Goal: Transaction & Acquisition: Subscribe to service/newsletter

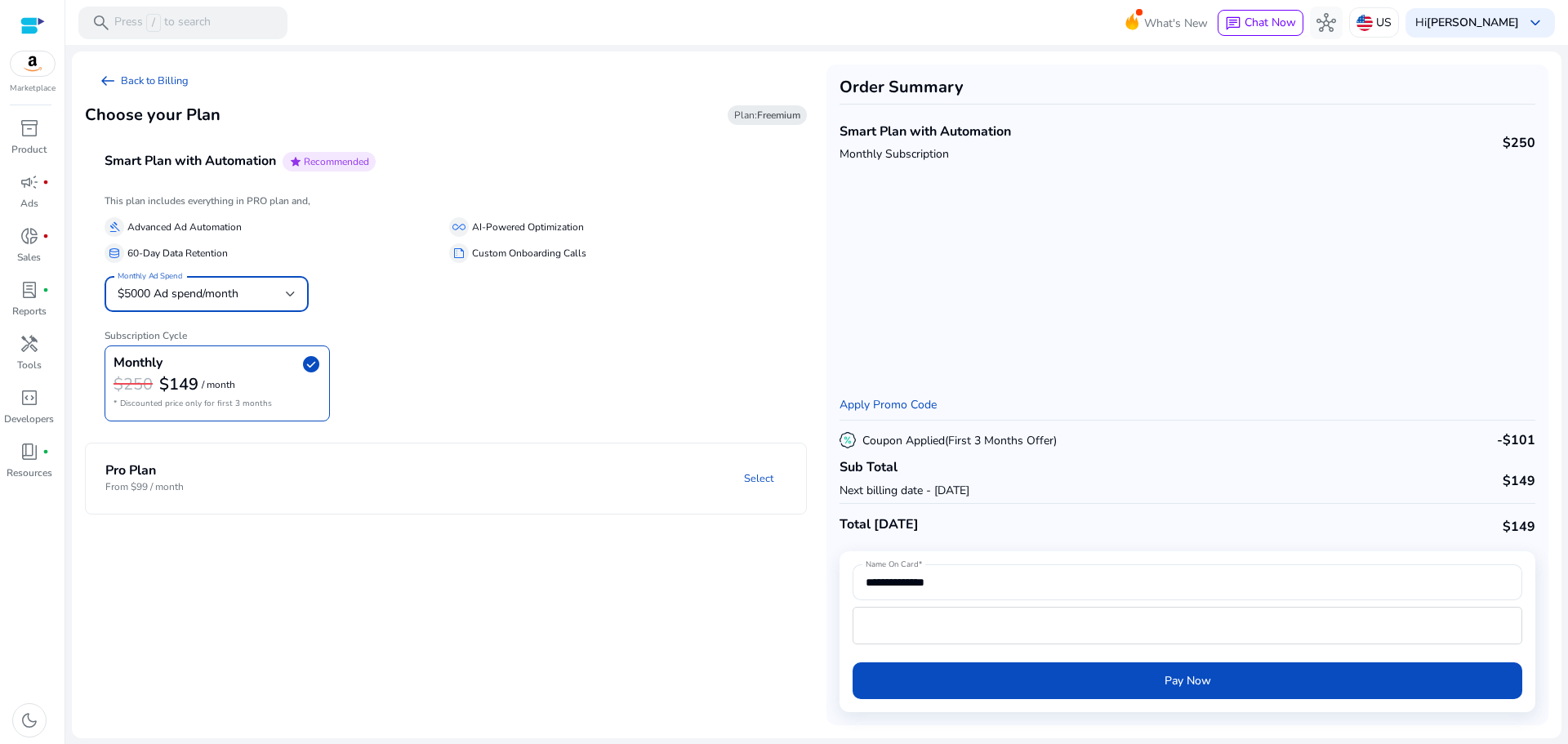
click at [214, 293] on span "$5000 Ad spend/month" at bounding box center [178, 293] width 121 height 15
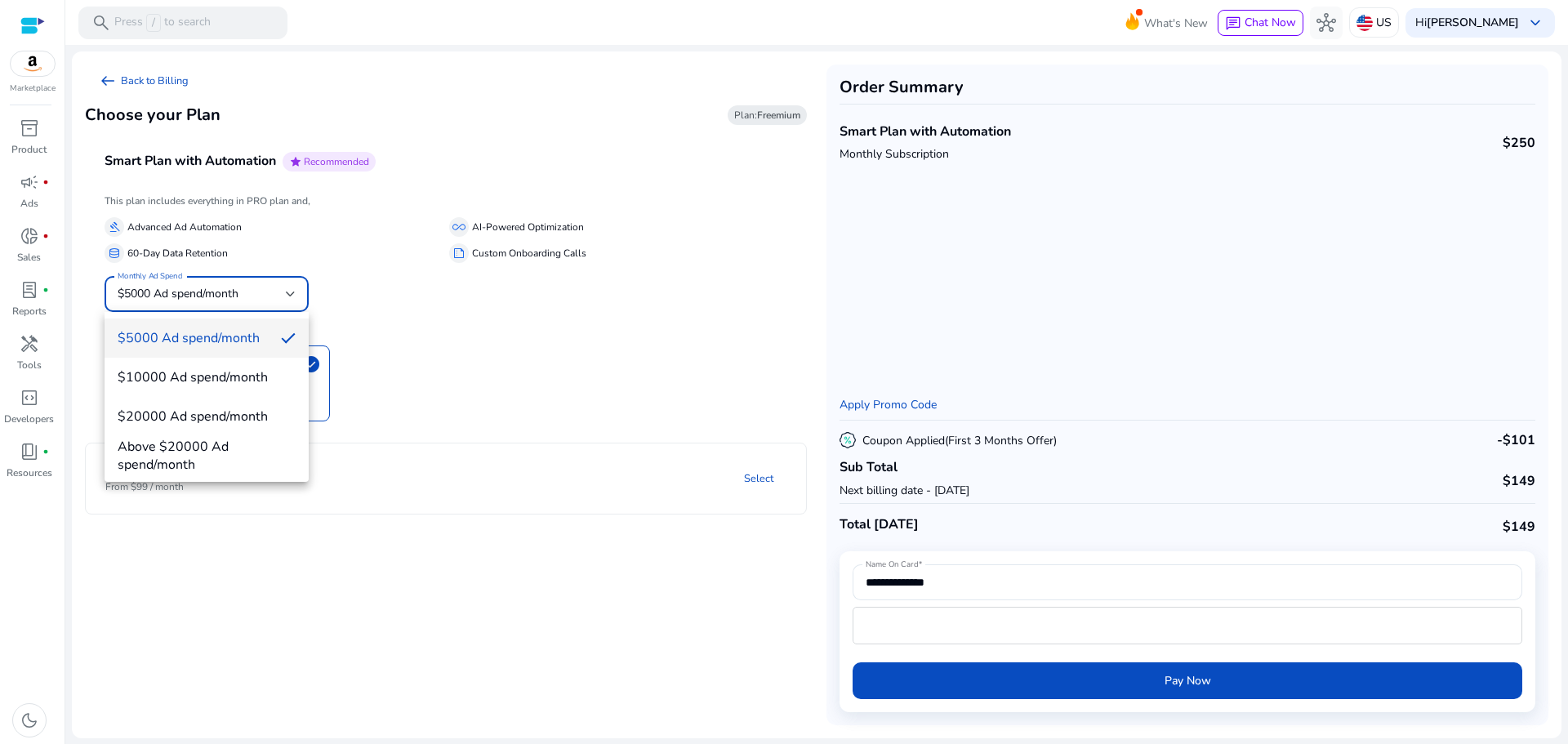
click at [214, 293] on div at bounding box center [784, 372] width 1568 height 744
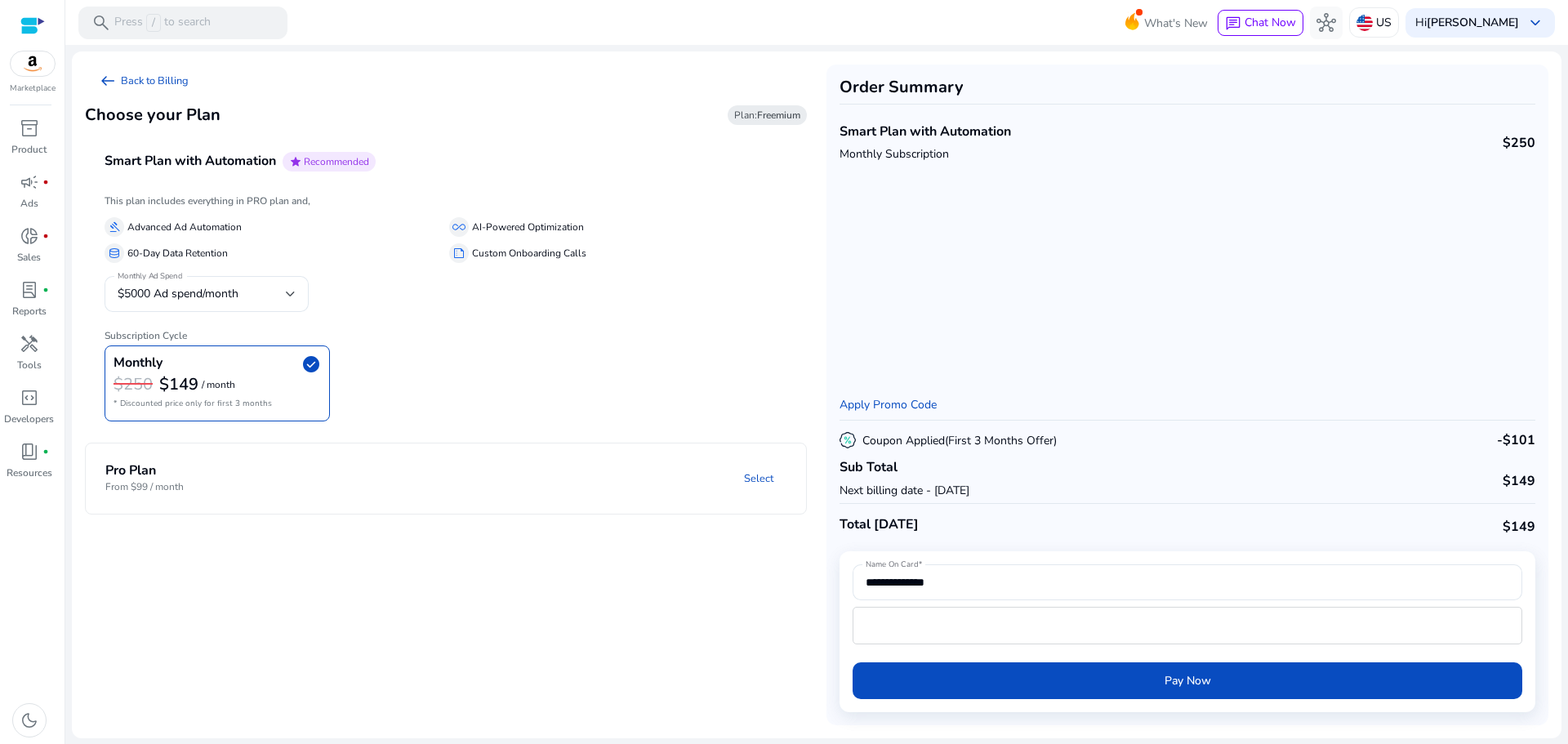
click at [781, 112] on b "Freemium" at bounding box center [778, 114] width 43 height 13
click at [776, 489] on link "Select" at bounding box center [758, 478] width 55 height 29
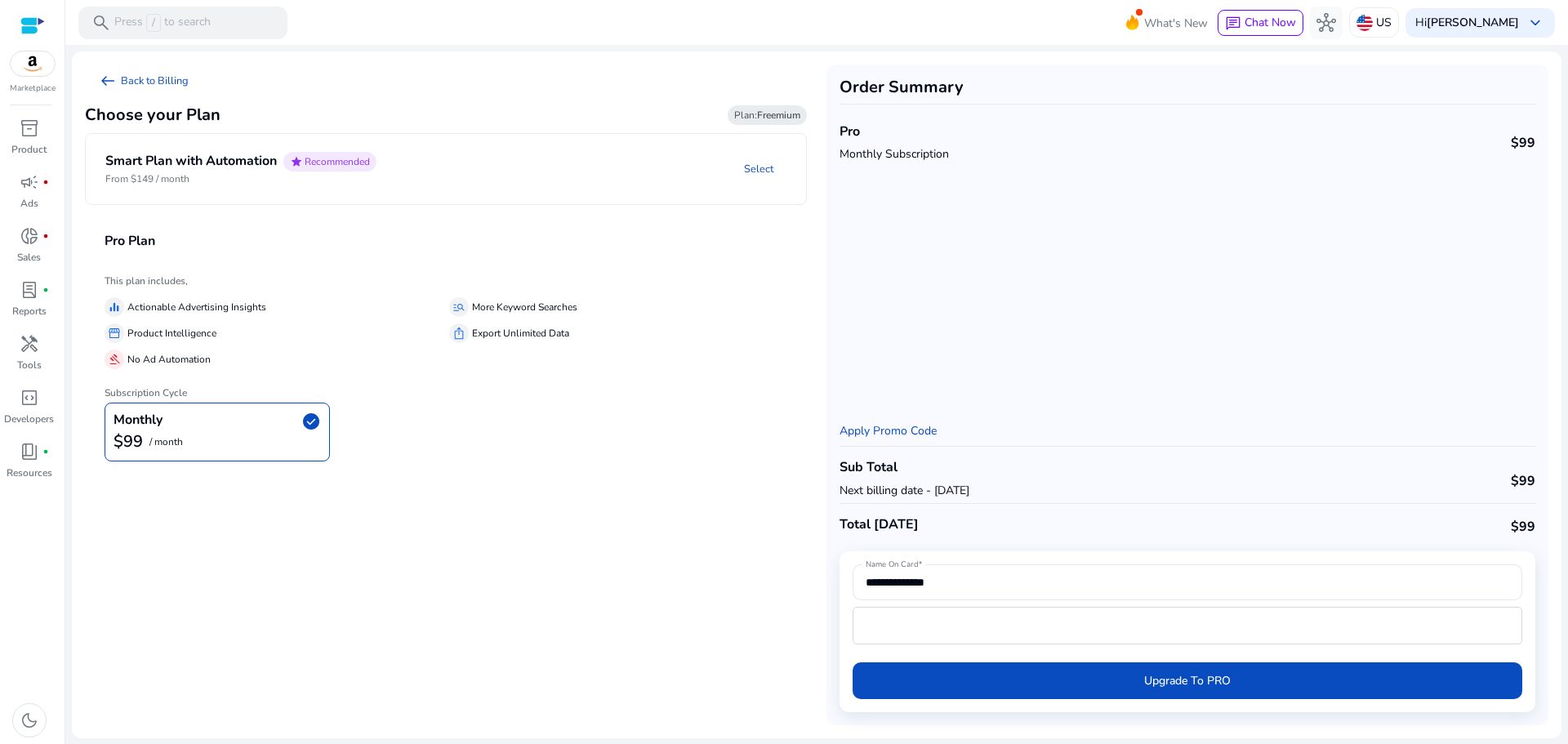
click at [156, 436] on p "/ month" at bounding box center [165, 441] width 33 height 10
click at [206, 339] on p "Product Intelligence" at bounding box center [171, 333] width 89 height 17
click at [753, 163] on link "Select" at bounding box center [758, 169] width 55 height 29
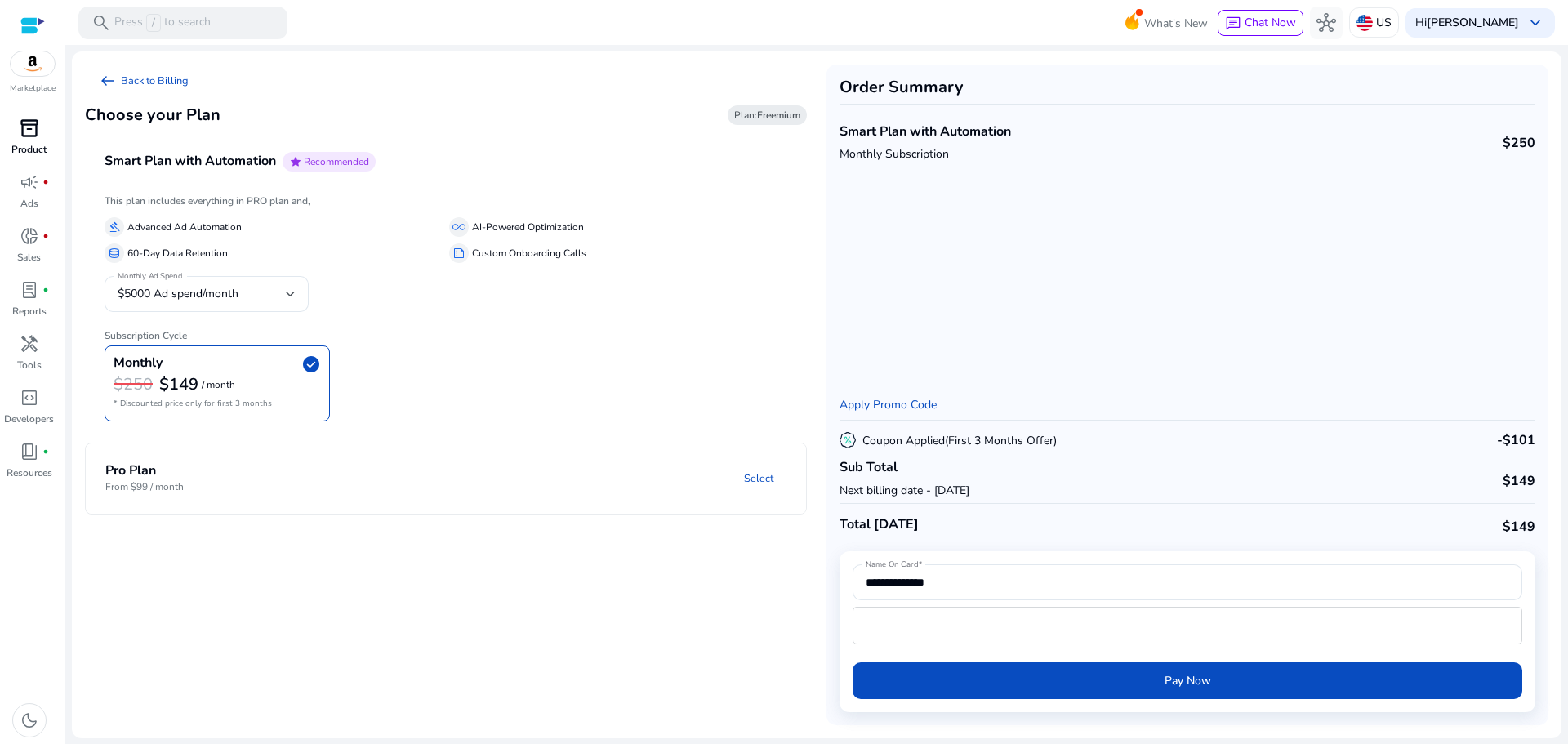
click at [46, 143] on p "Product" at bounding box center [28, 149] width 35 height 14
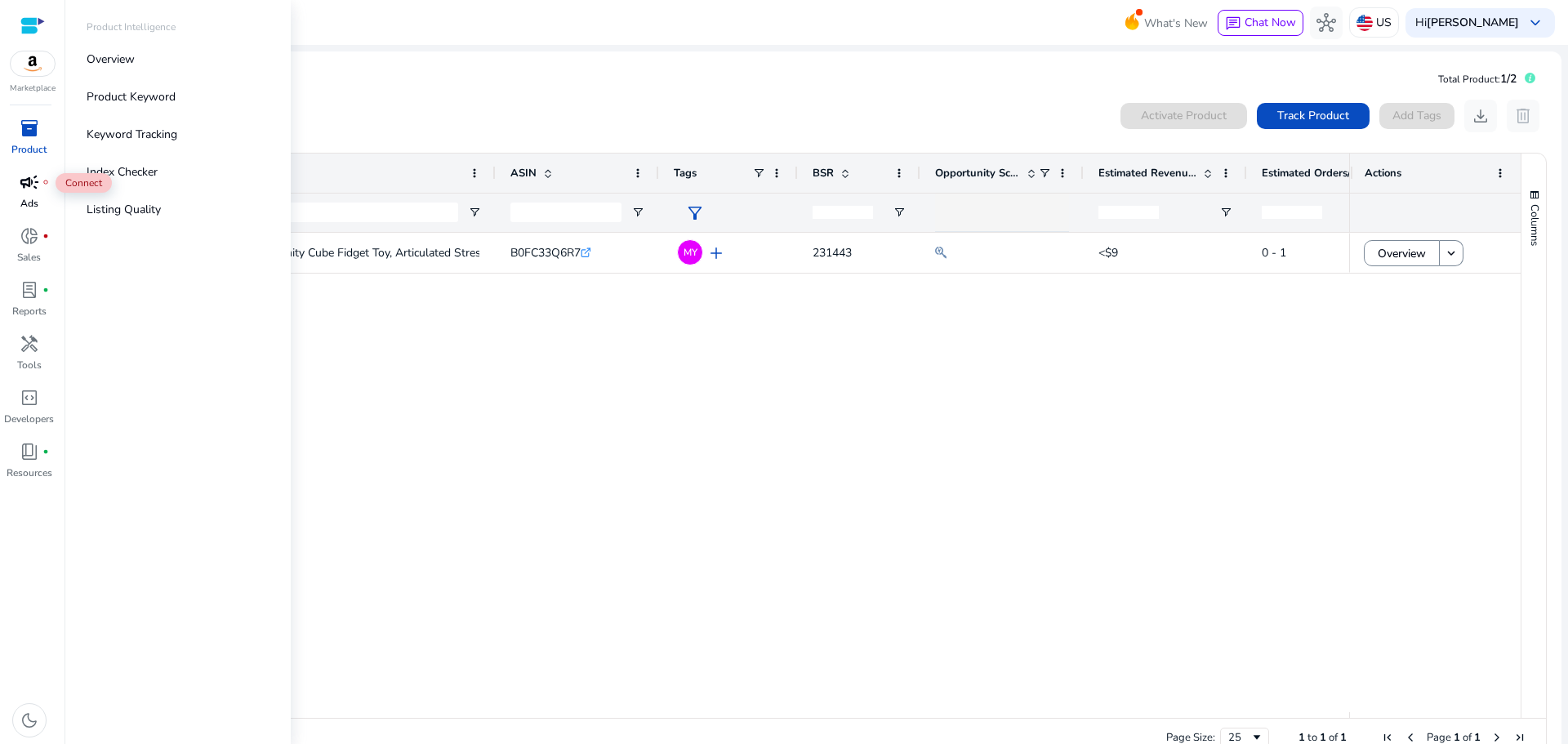
click at [34, 189] on span "campaign" at bounding box center [29, 182] width 20 height 20
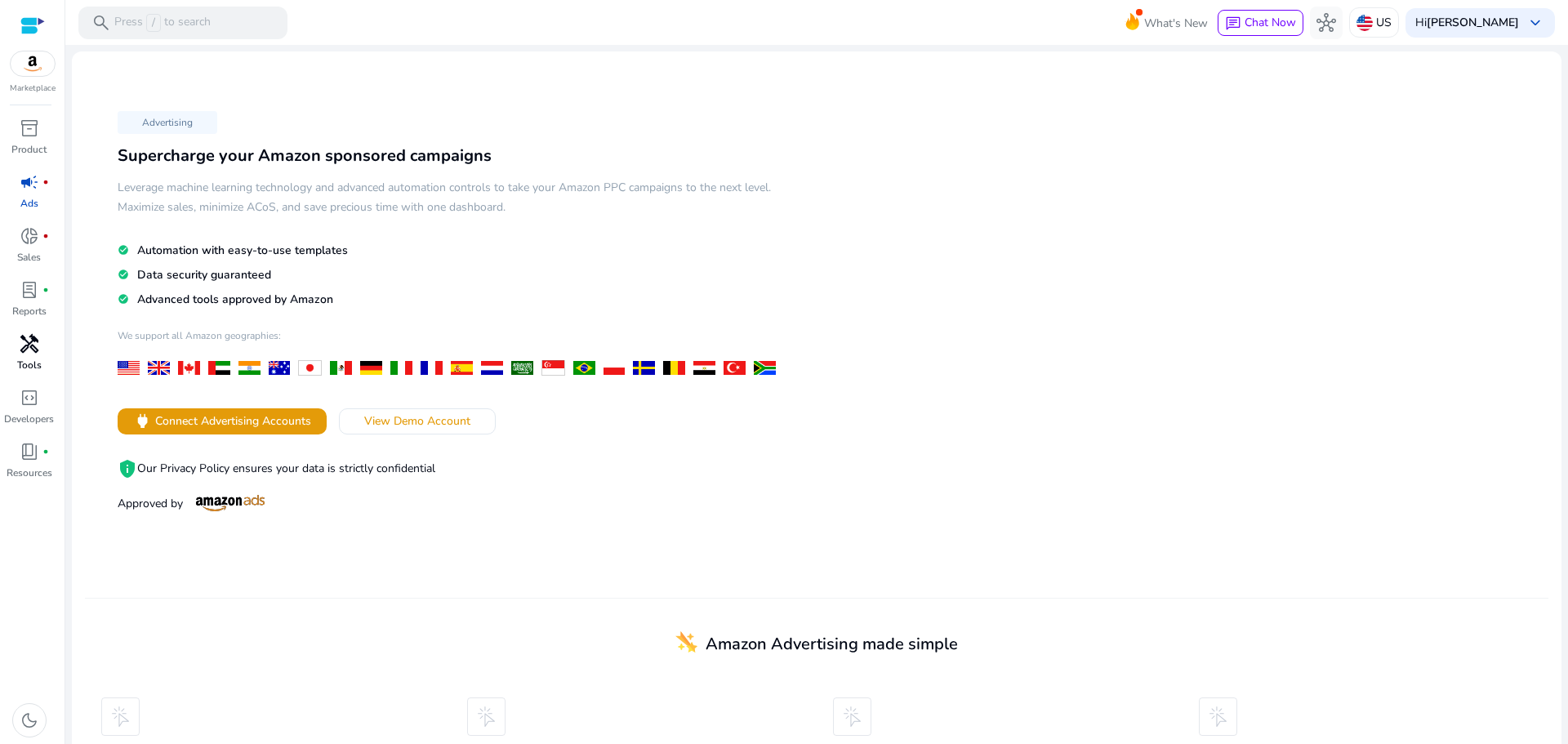
click at [33, 346] on span "handyman" at bounding box center [29, 343] width 20 height 20
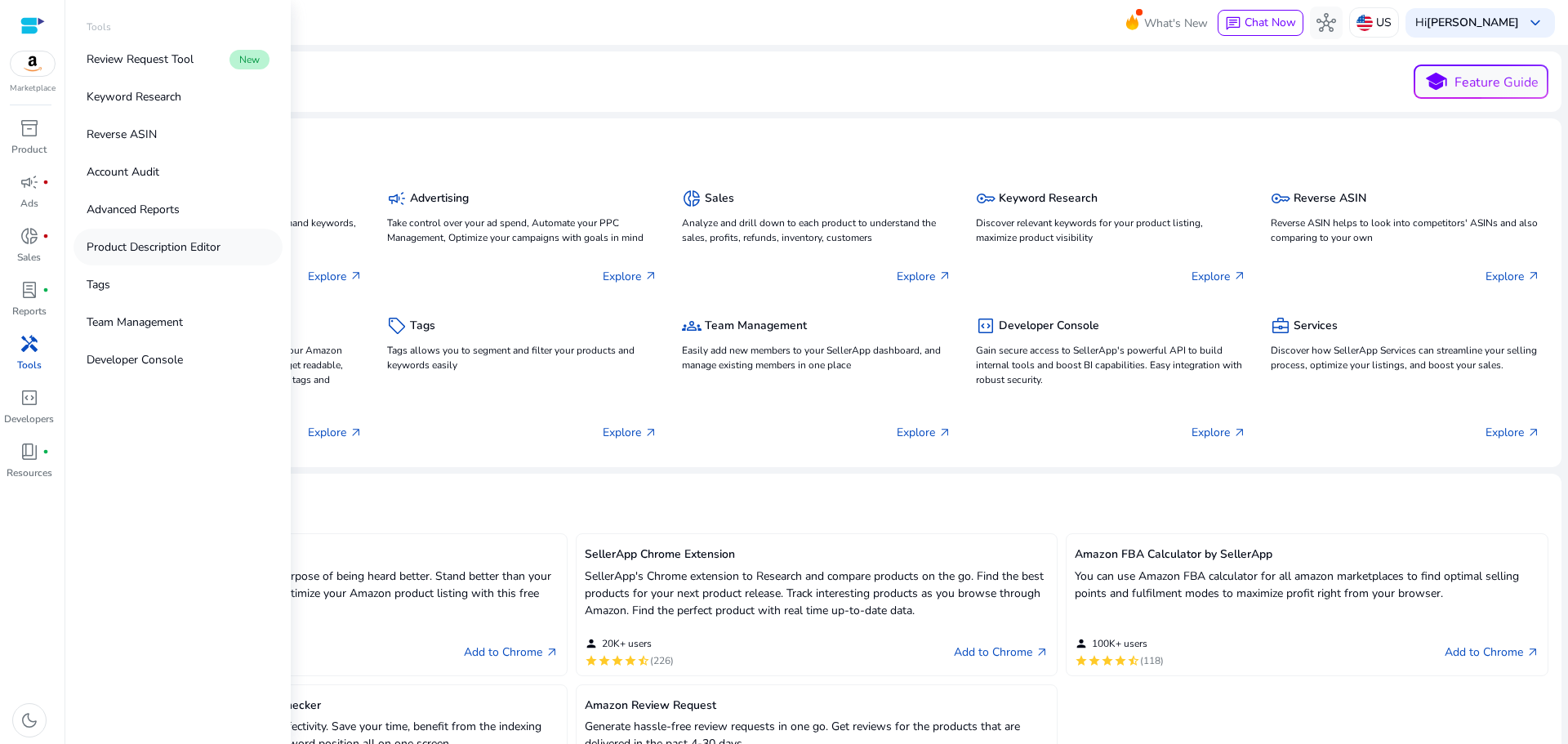
click at [157, 238] on link "Product Description Editor" at bounding box center [177, 246] width 209 height 37
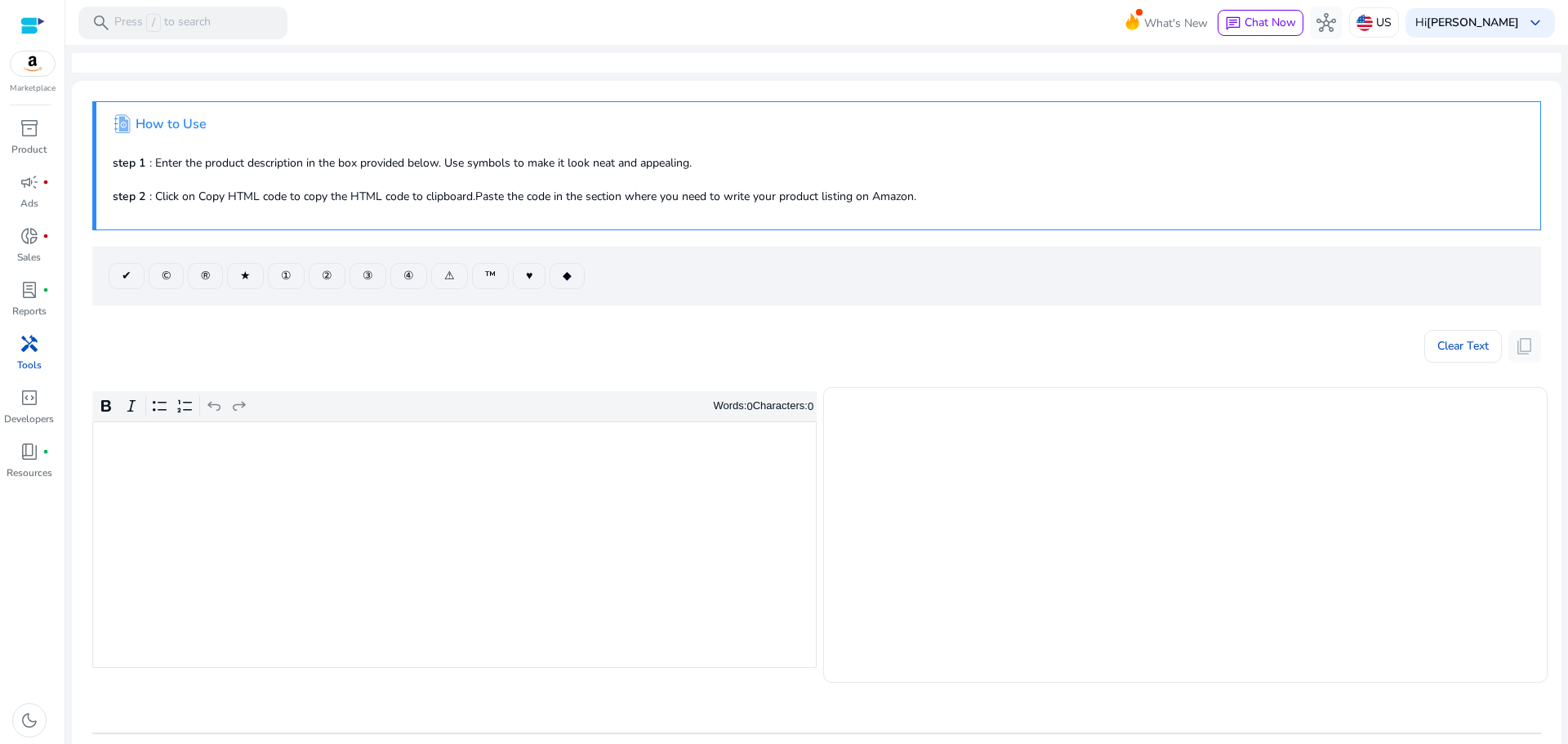
click at [425, 305] on mat-card ".st1{fill:#2c8af8}.st2{fill:#fcfeff} How to Use step 1 : Enter the product desc…" at bounding box center [816, 488] width 1490 height 816
click at [321, 498] on div "Rich Text Editor. Editing area: main. Press Alt+0 for help." at bounding box center [454, 544] width 725 height 246
click at [42, 301] on div "lab_profile fiber_manual_record" at bounding box center [30, 290] width 46 height 26
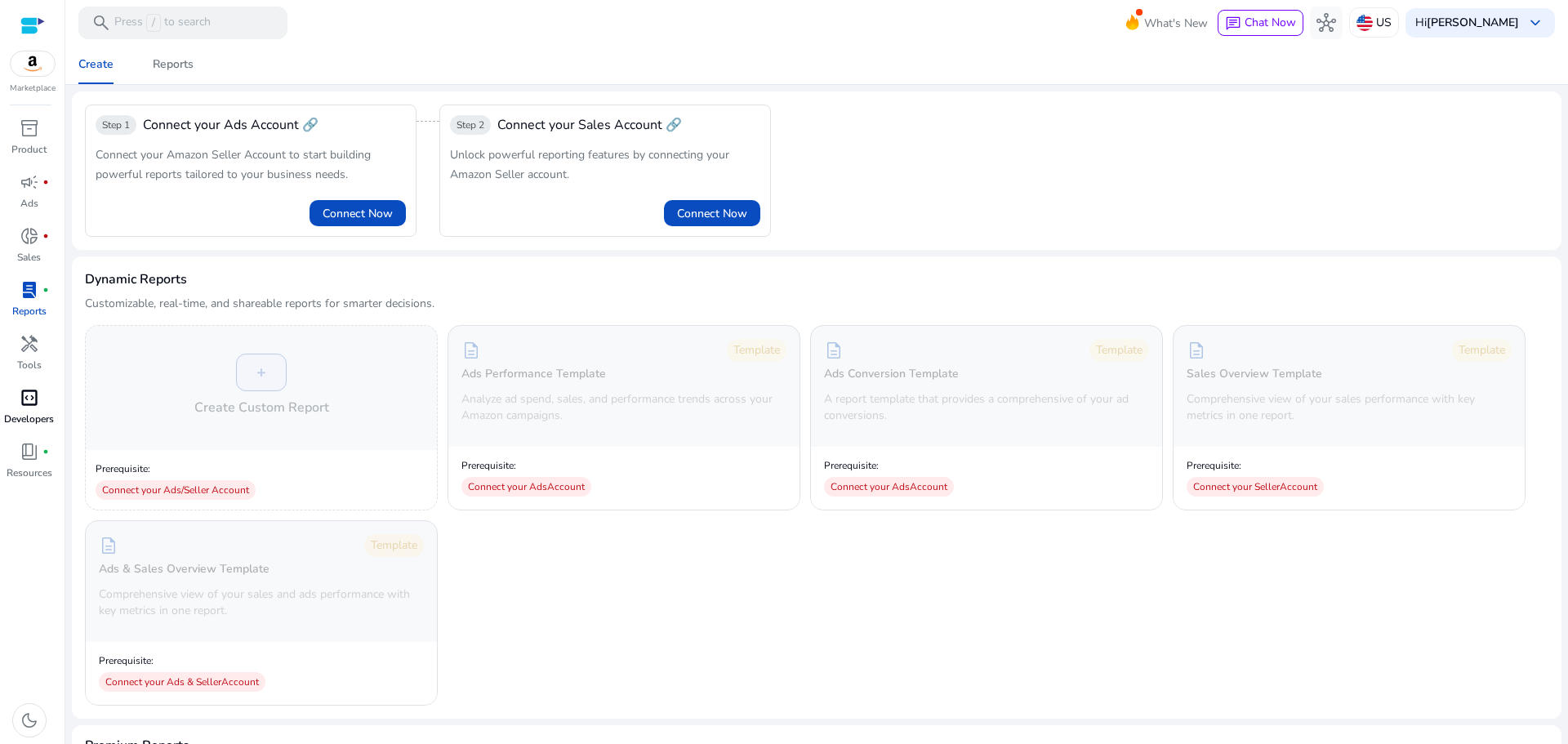
click at [35, 399] on span "code_blocks" at bounding box center [29, 397] width 20 height 20
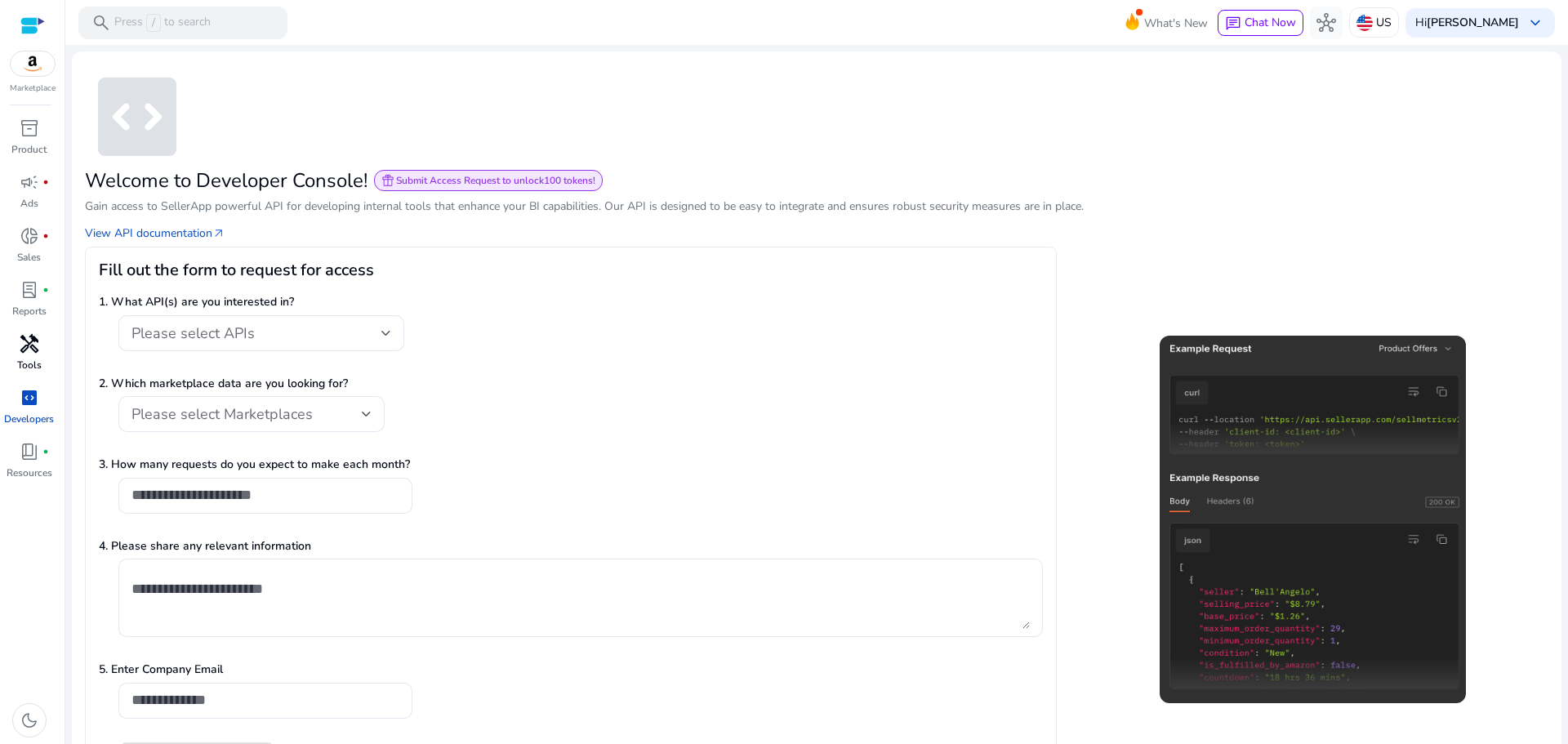
click at [40, 351] on div "handyman" at bounding box center [30, 343] width 46 height 26
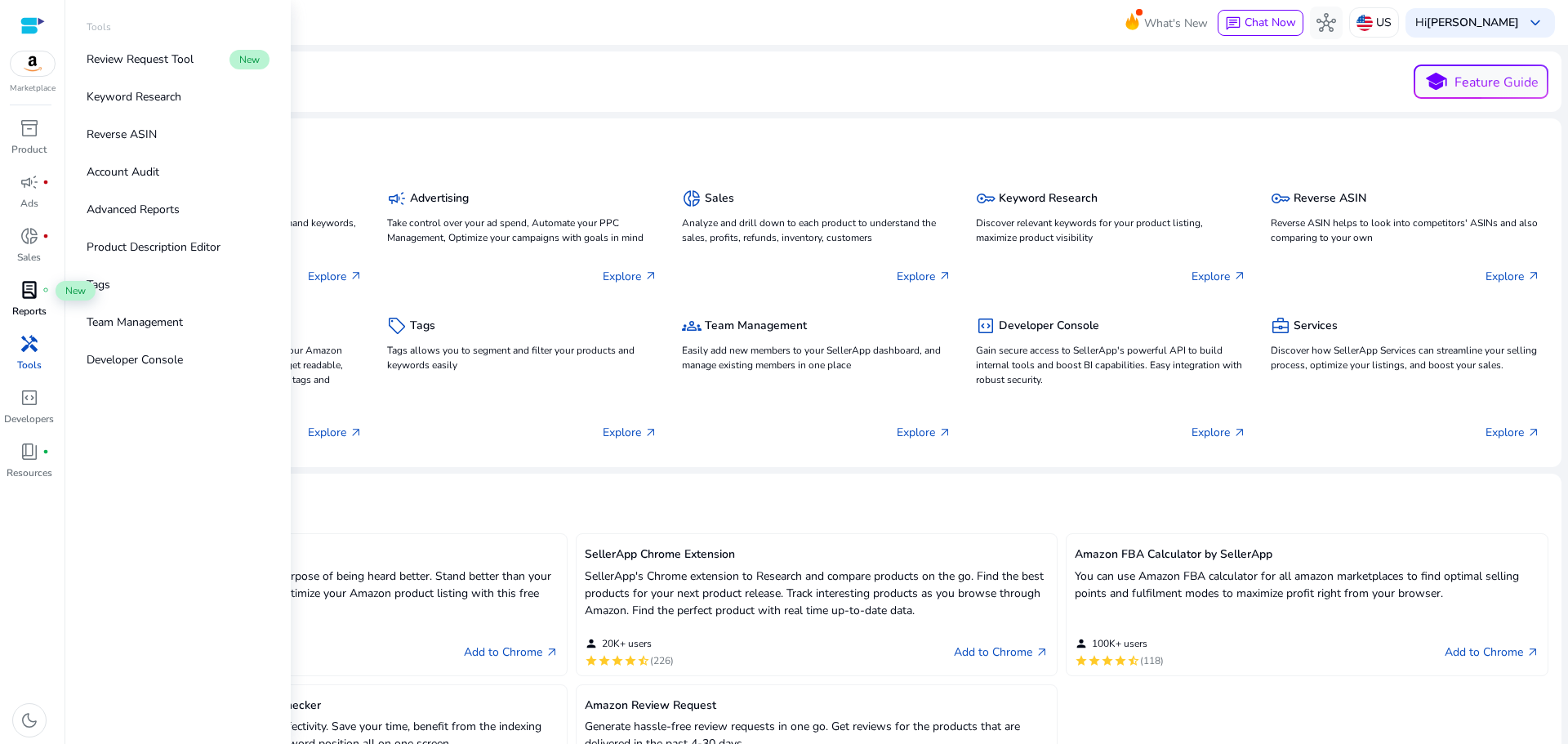
click at [32, 300] on span "lab_profile" at bounding box center [29, 290] width 20 height 20
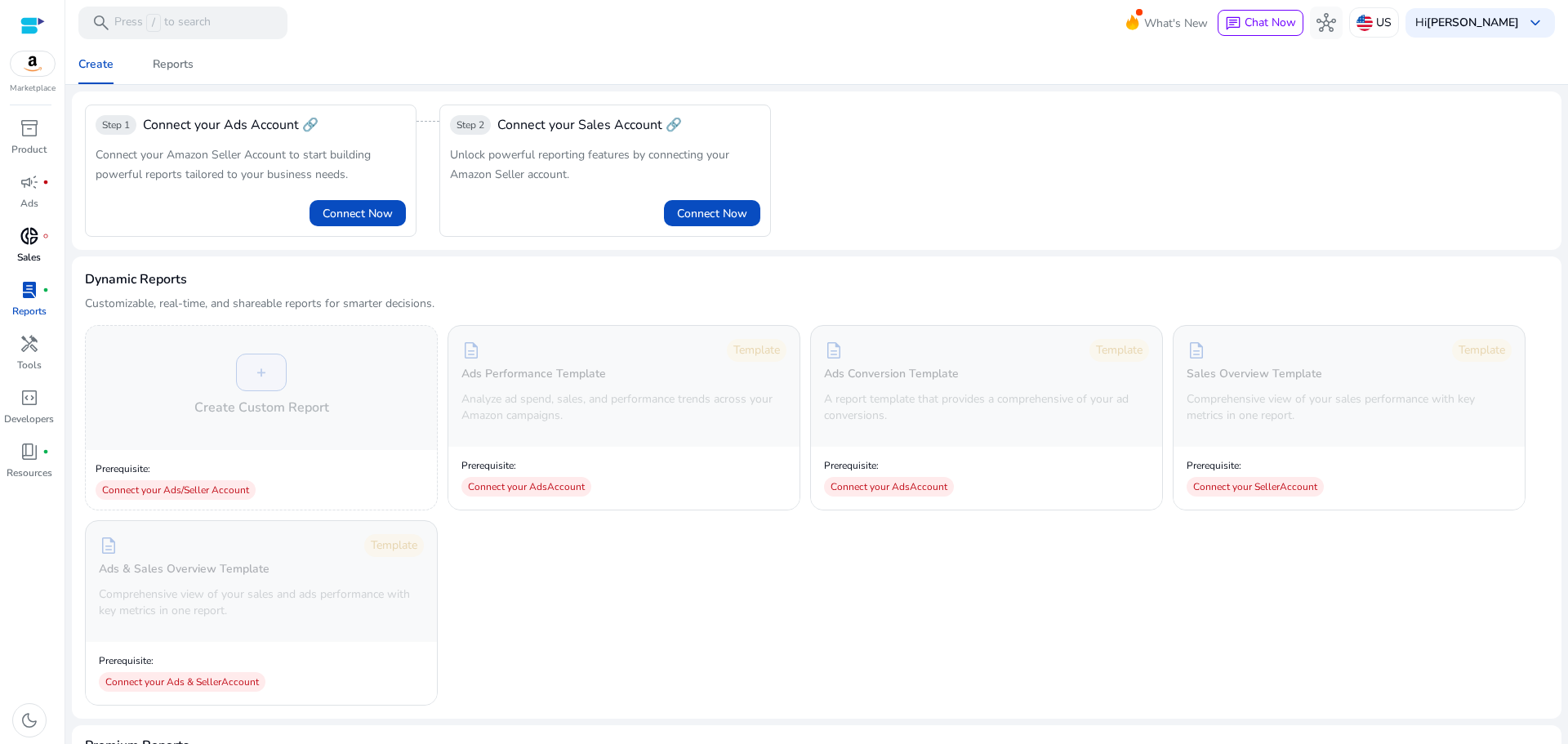
click at [28, 249] on link "donut_small fiber_manual_record Sales" at bounding box center [29, 249] width 58 height 54
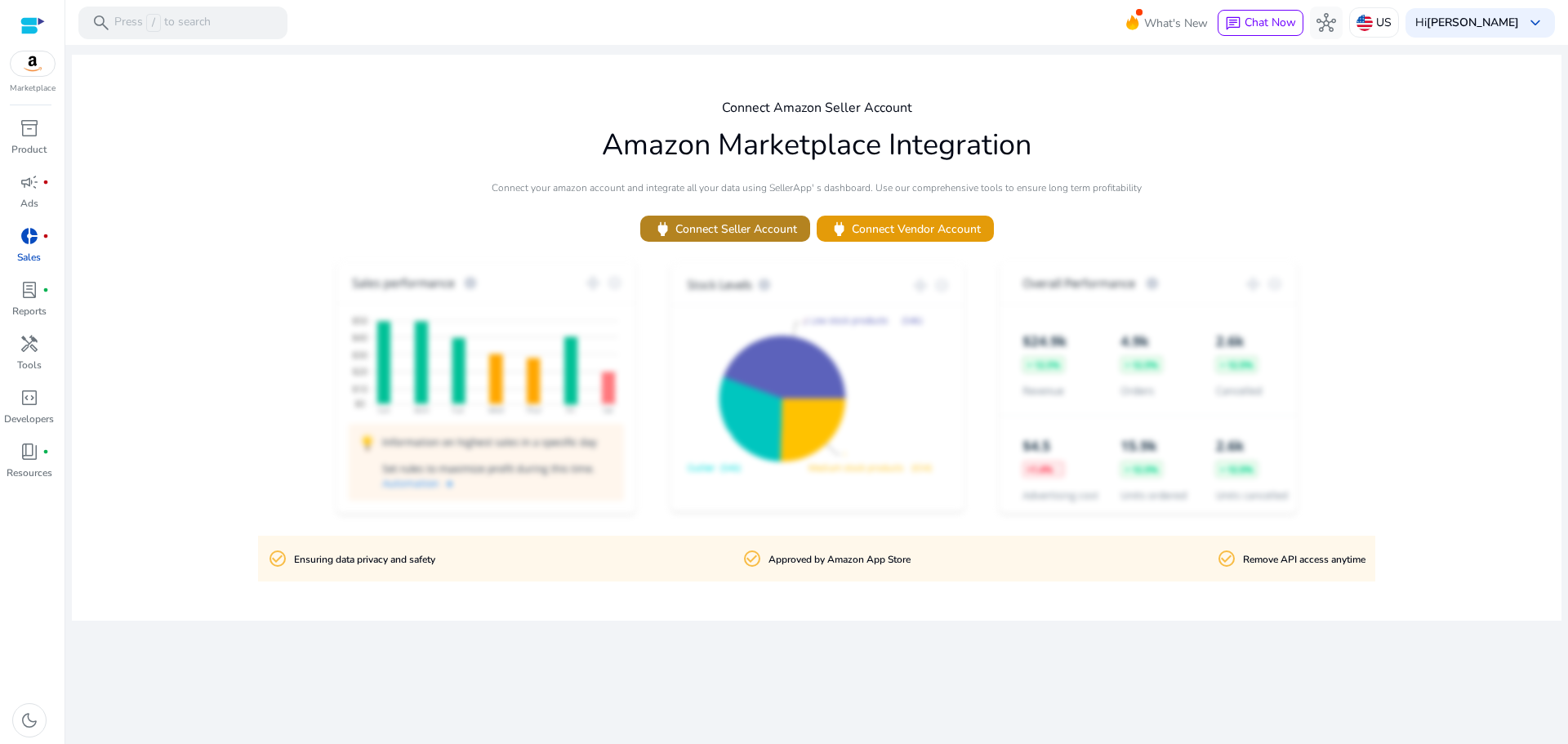
click at [735, 229] on span "power Connect Seller Account" at bounding box center [725, 229] width 144 height 19
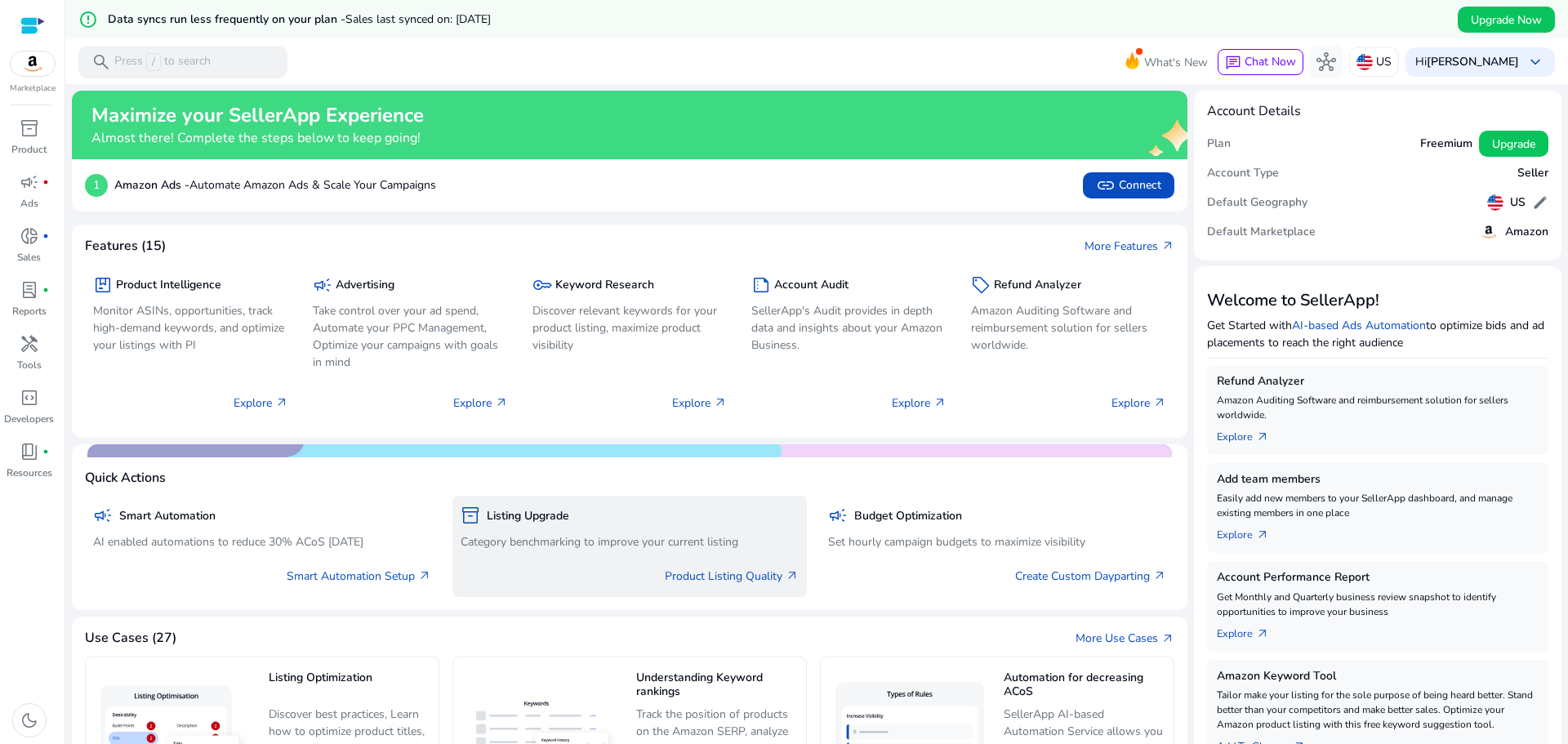
click at [552, 550] on p "Category benchmarking to improve your current listing" at bounding box center [629, 541] width 338 height 17
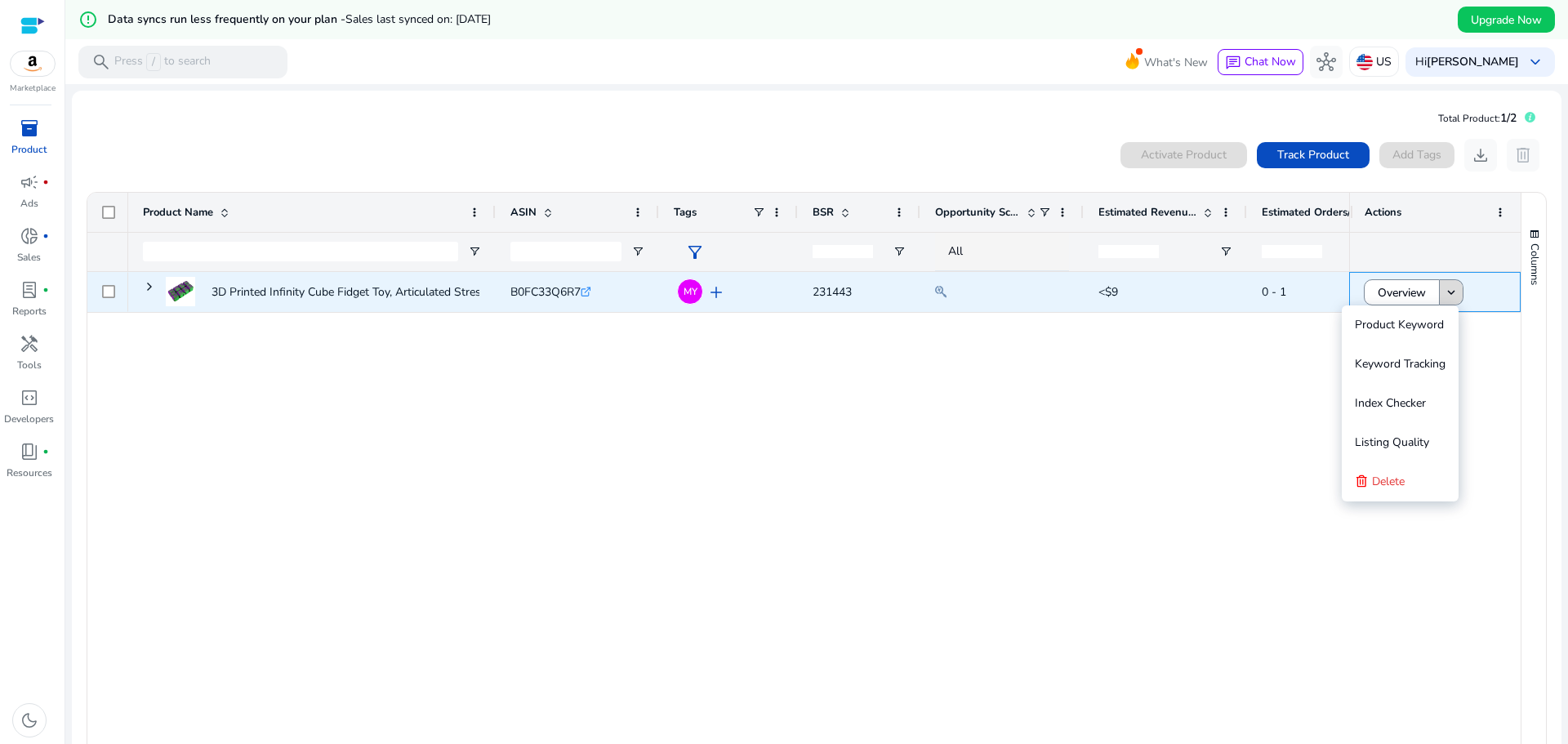
click at [1444, 296] on mat-icon "keyboard_arrow_down" at bounding box center [1450, 291] width 14 height 14
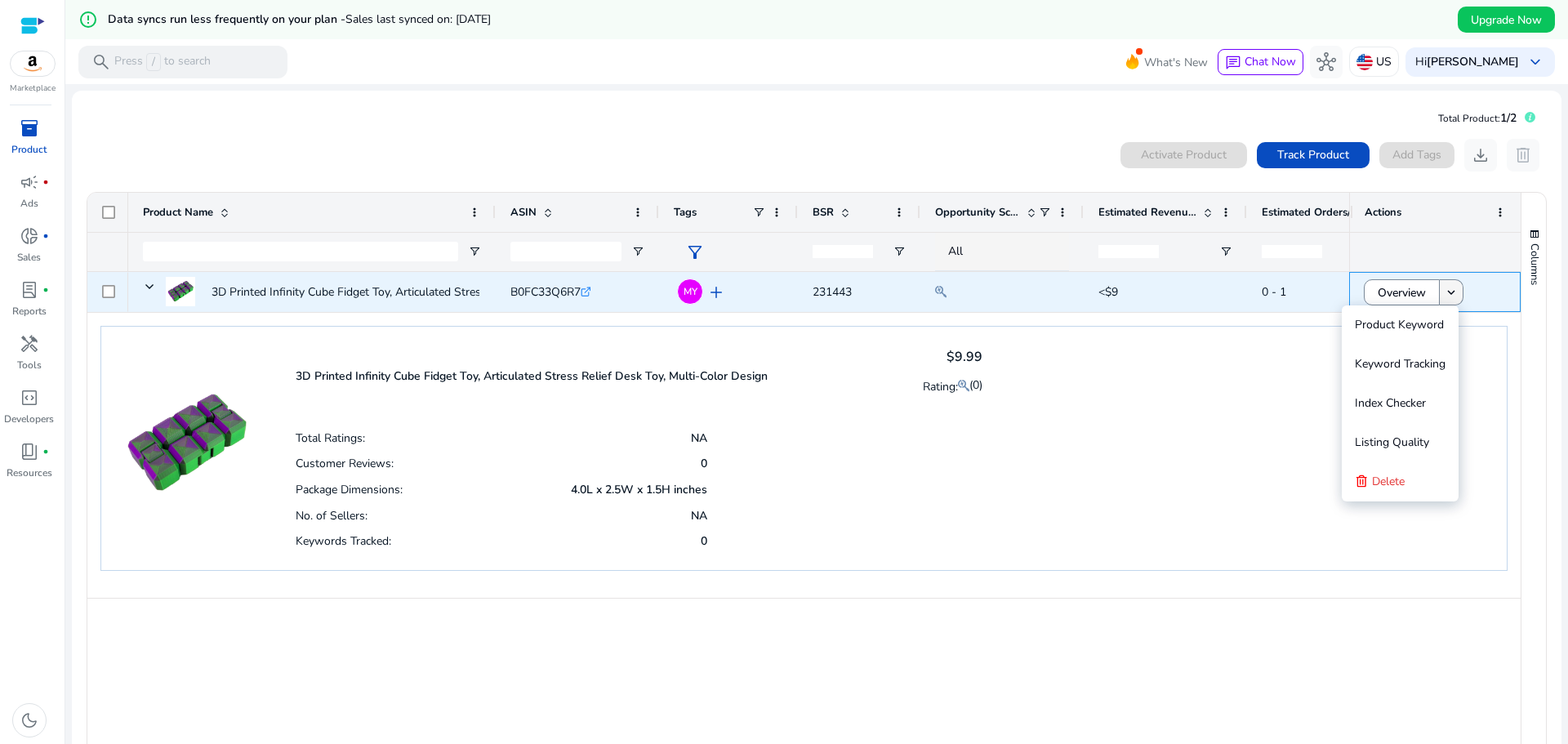
click at [1445, 290] on mat-icon "keyboard_arrow_down" at bounding box center [1450, 291] width 14 height 14
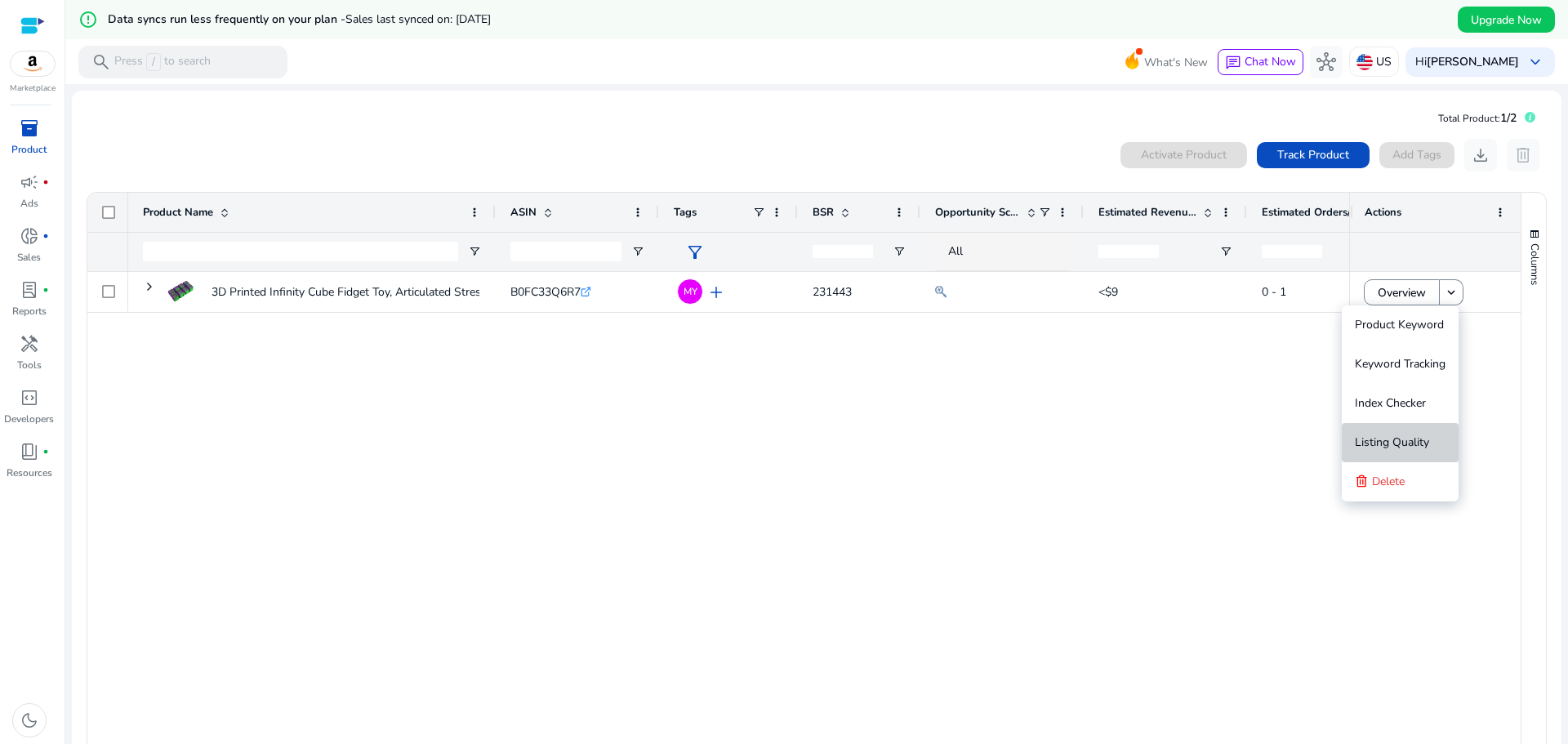
click at [1378, 435] on span "Listing Quality" at bounding box center [1392, 442] width 74 height 15
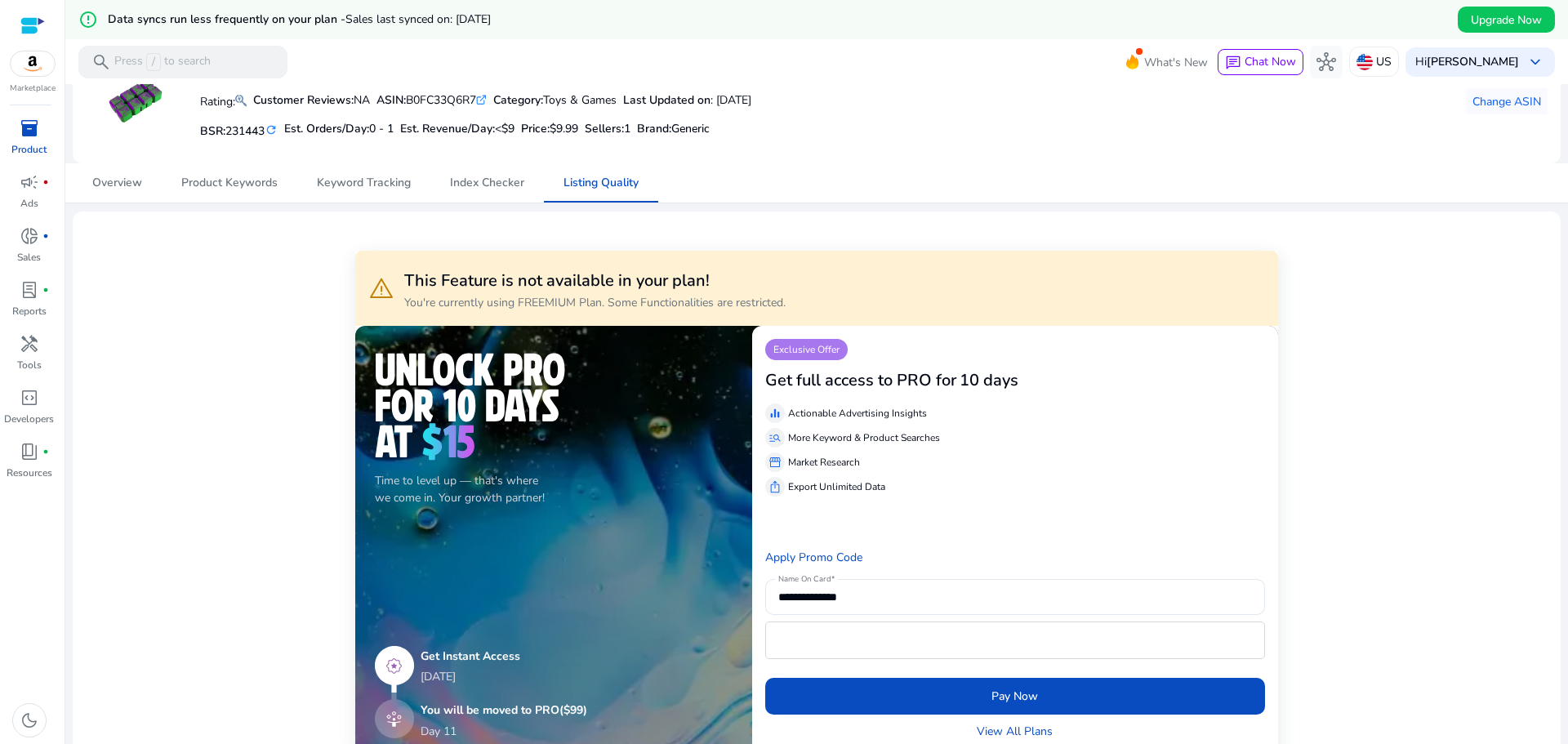
scroll to position [326, 0]
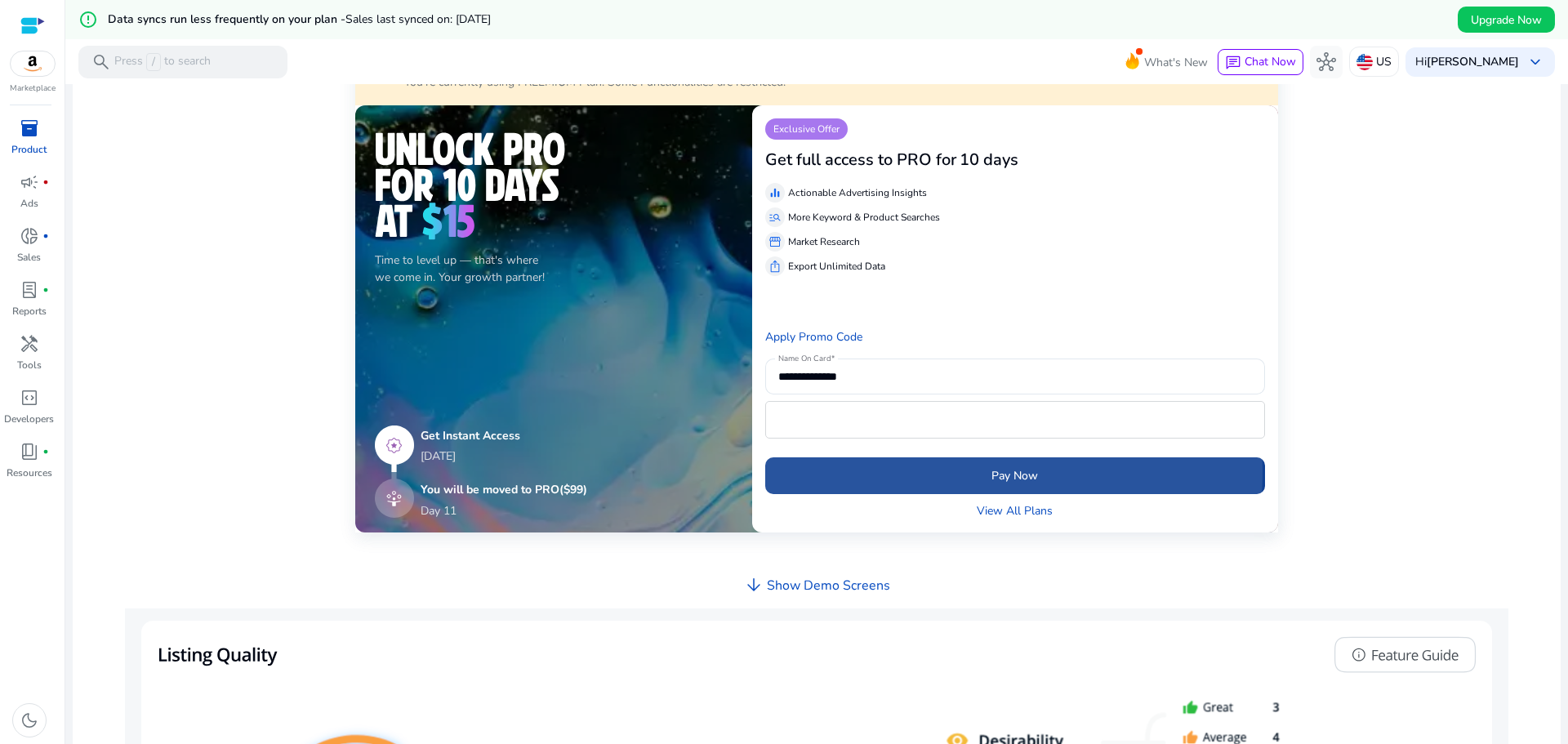
click at [859, 470] on span "submit" at bounding box center [1015, 475] width 500 height 39
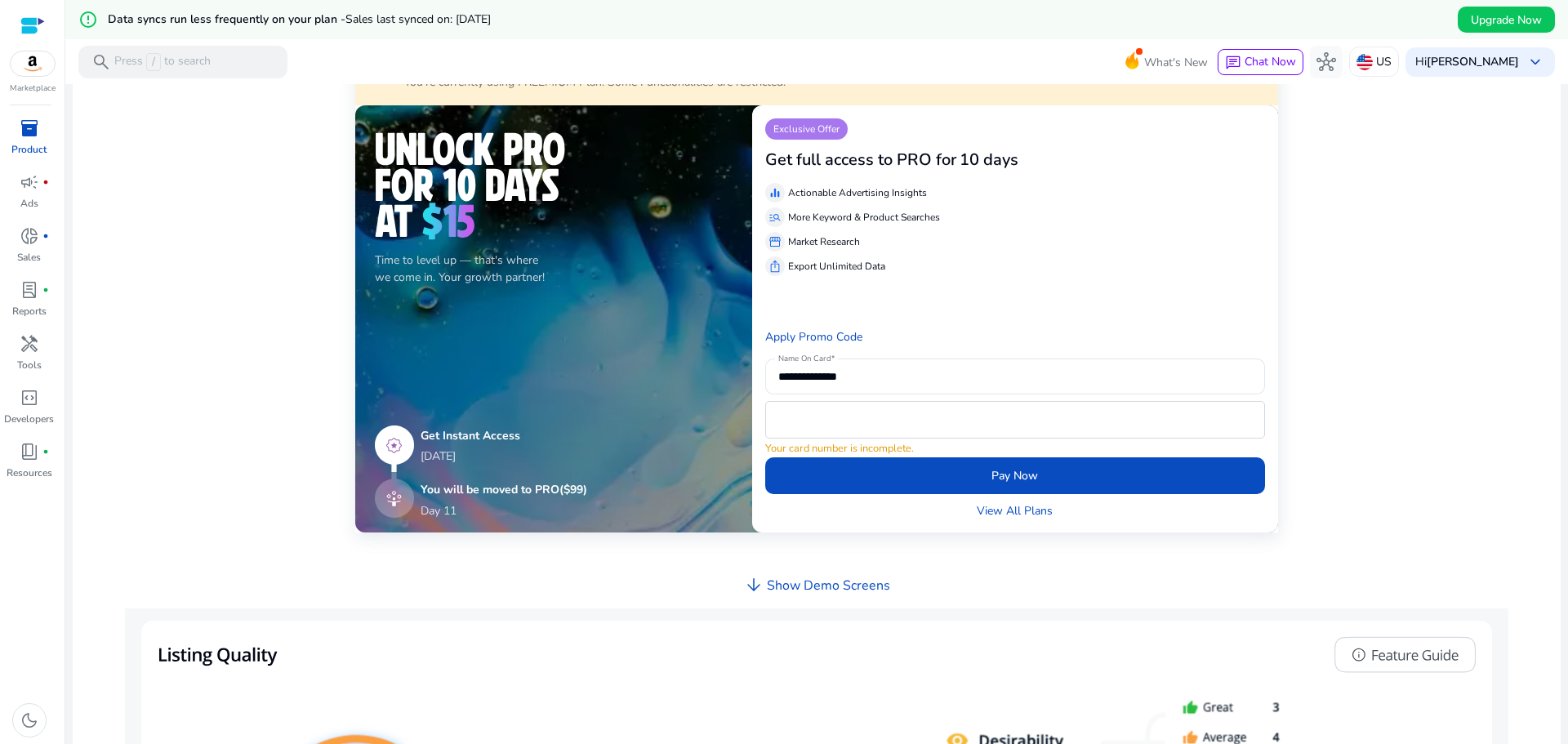
click at [553, 493] on h5 "You will be moved to PRO ($99)" at bounding box center [503, 490] width 166 height 14
click at [773, 578] on h4 "Show Demo Screens" at bounding box center [828, 585] width 124 height 15
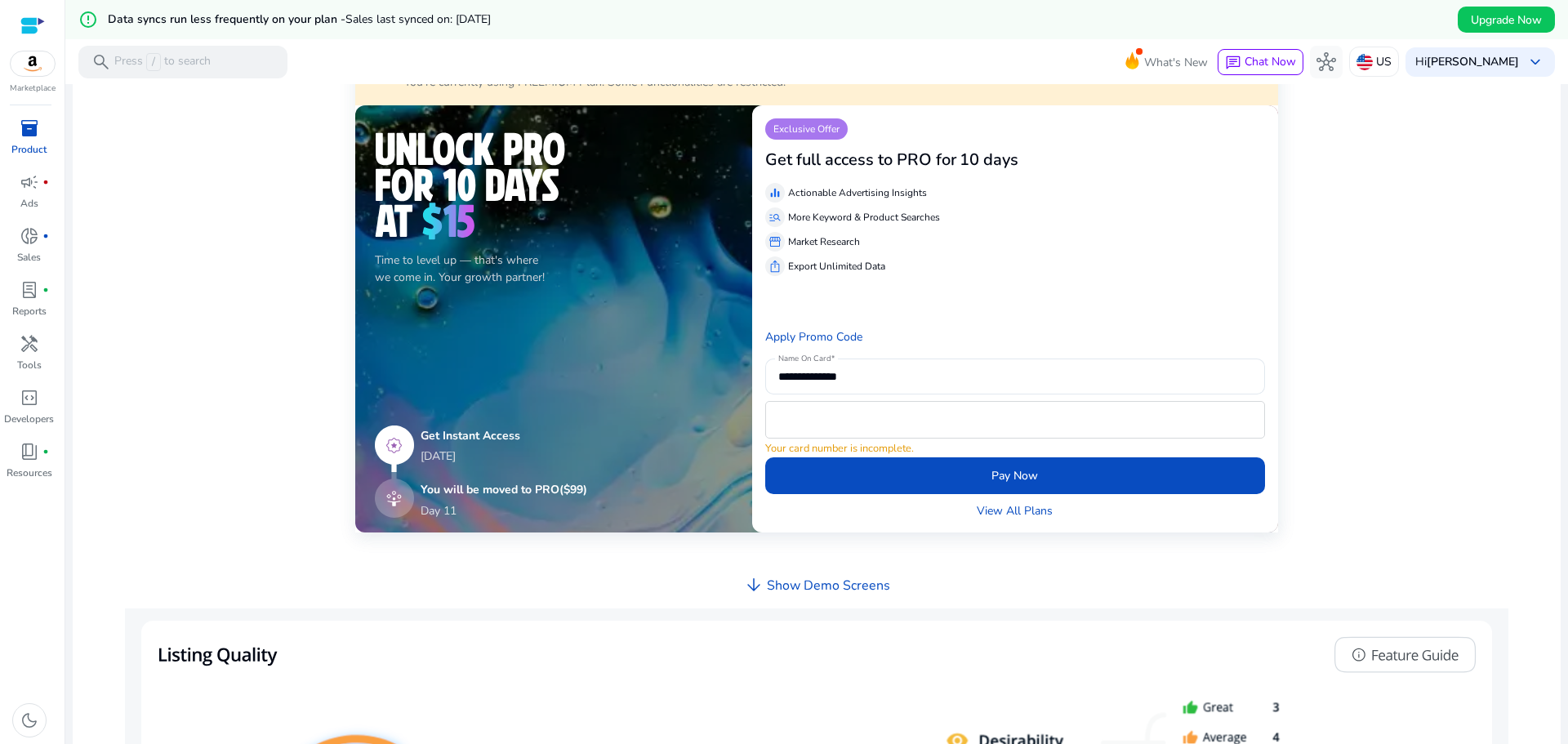
click at [787, 583] on h4 "Show Demo Screens" at bounding box center [828, 585] width 124 height 15
click at [973, 500] on div "View All Plans" at bounding box center [1015, 507] width 500 height 26
click at [982, 510] on link "View All Plans" at bounding box center [1015, 510] width 76 height 17
